Goal: Task Accomplishment & Management: Use online tool/utility

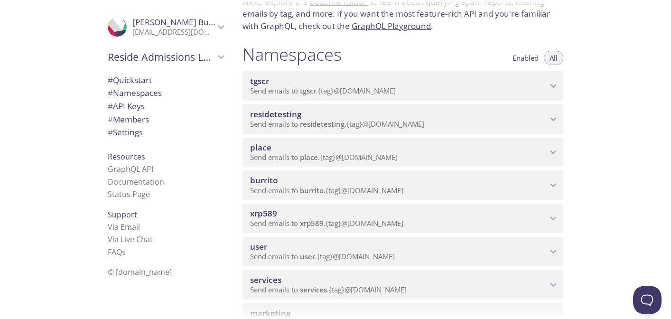
scroll to position [84, 0]
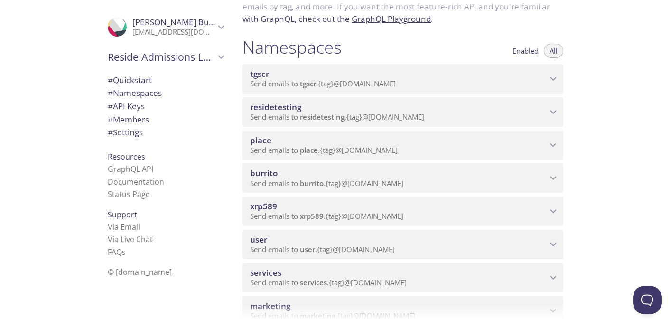
click at [423, 205] on span "xrp589" at bounding box center [398, 206] width 297 height 10
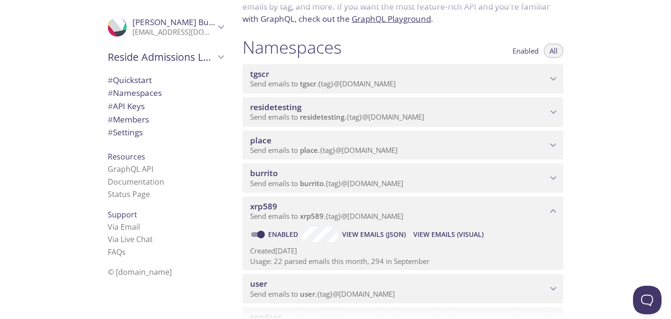
click at [444, 234] on span "View Emails (Visual)" at bounding box center [449, 234] width 70 height 11
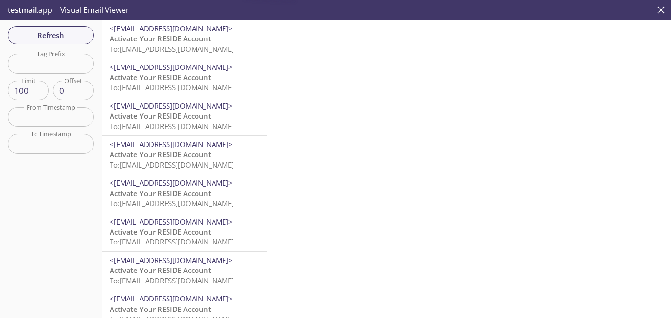
click at [172, 47] on span "To: [EMAIL_ADDRESS][DOMAIN_NAME]" at bounding box center [172, 48] width 124 height 9
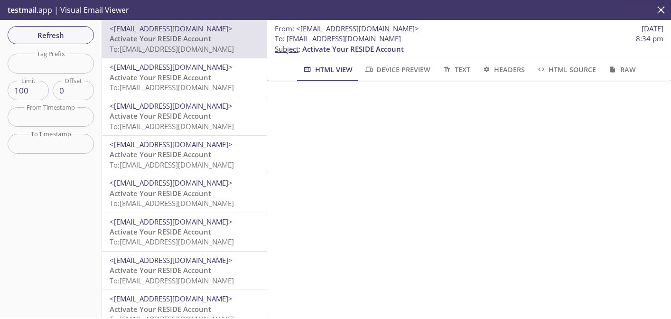
drag, startPoint x: 423, startPoint y: 42, endPoint x: 288, endPoint y: 38, distance: 134.9
click at [288, 38] on span "To : [EMAIL_ADDRESS][DOMAIN_NAME] 8:34 pm" at bounding box center [469, 39] width 389 height 10
copy span "[EMAIL_ADDRESS][DOMAIN_NAME]"
click at [393, 35] on span "To : [EMAIL_ADDRESS][DOMAIN_NAME]" at bounding box center [338, 39] width 126 height 10
drag, startPoint x: 420, startPoint y: 41, endPoint x: 288, endPoint y: 41, distance: 132.5
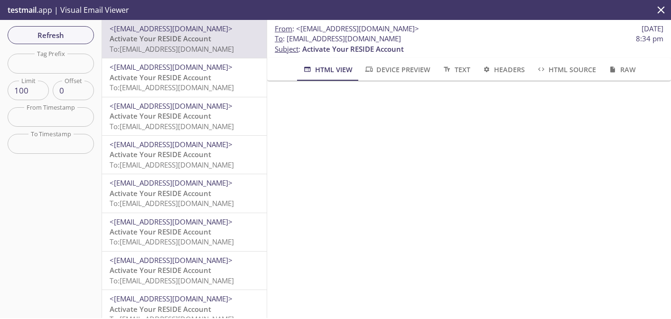
click at [288, 41] on span "To : [EMAIL_ADDRESS][DOMAIN_NAME] 8:34 pm" at bounding box center [469, 39] width 389 height 10
copy span "[EMAIL_ADDRESS][DOMAIN_NAME]"
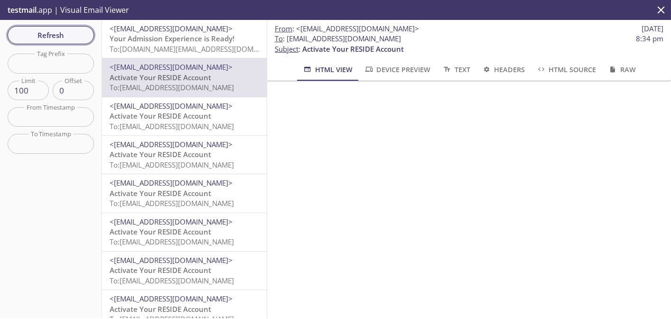
click at [68, 41] on span "Refresh" at bounding box center [50, 35] width 71 height 12
